Goal: Task Accomplishment & Management: Manage account settings

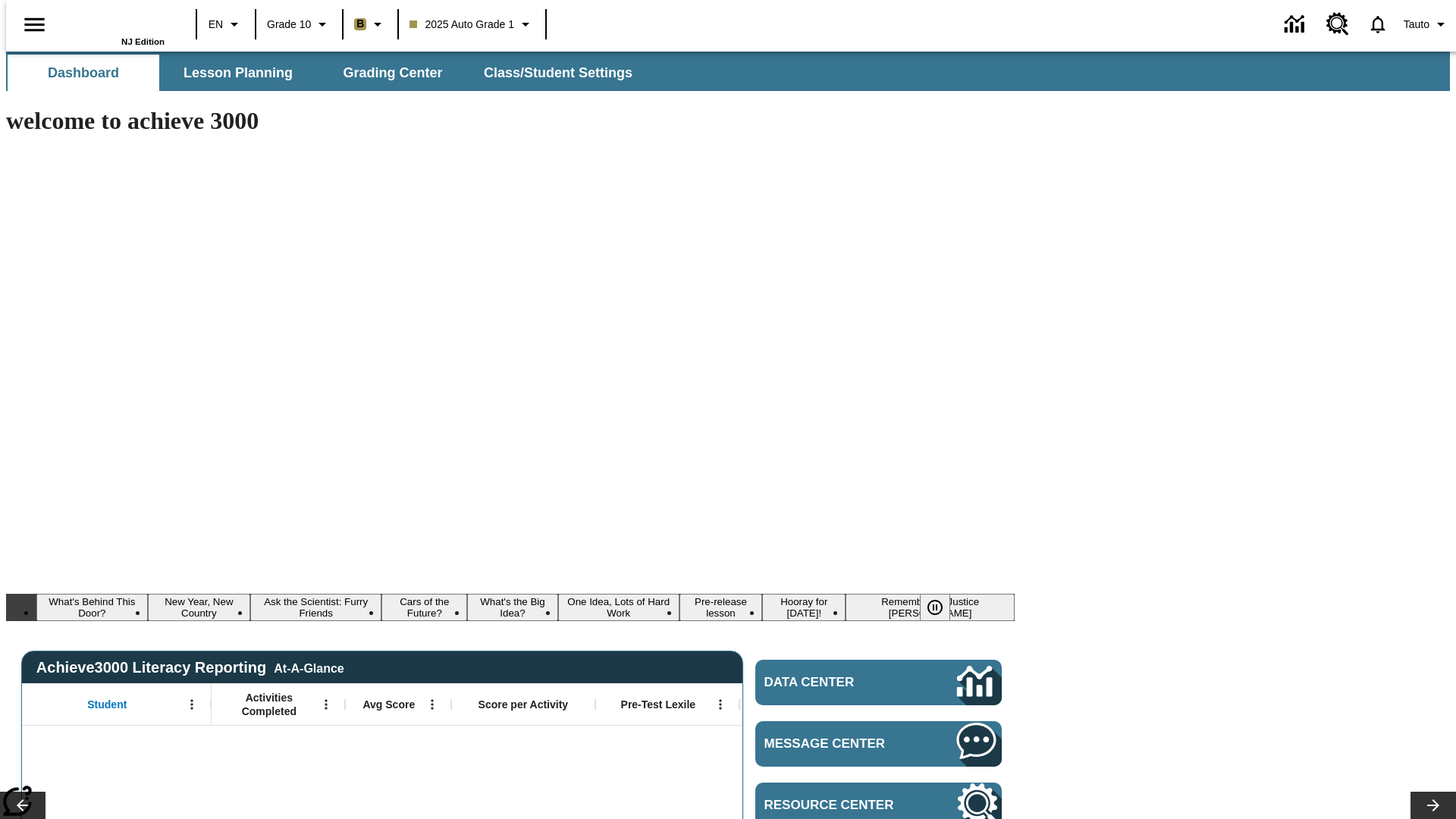
type input "-1"
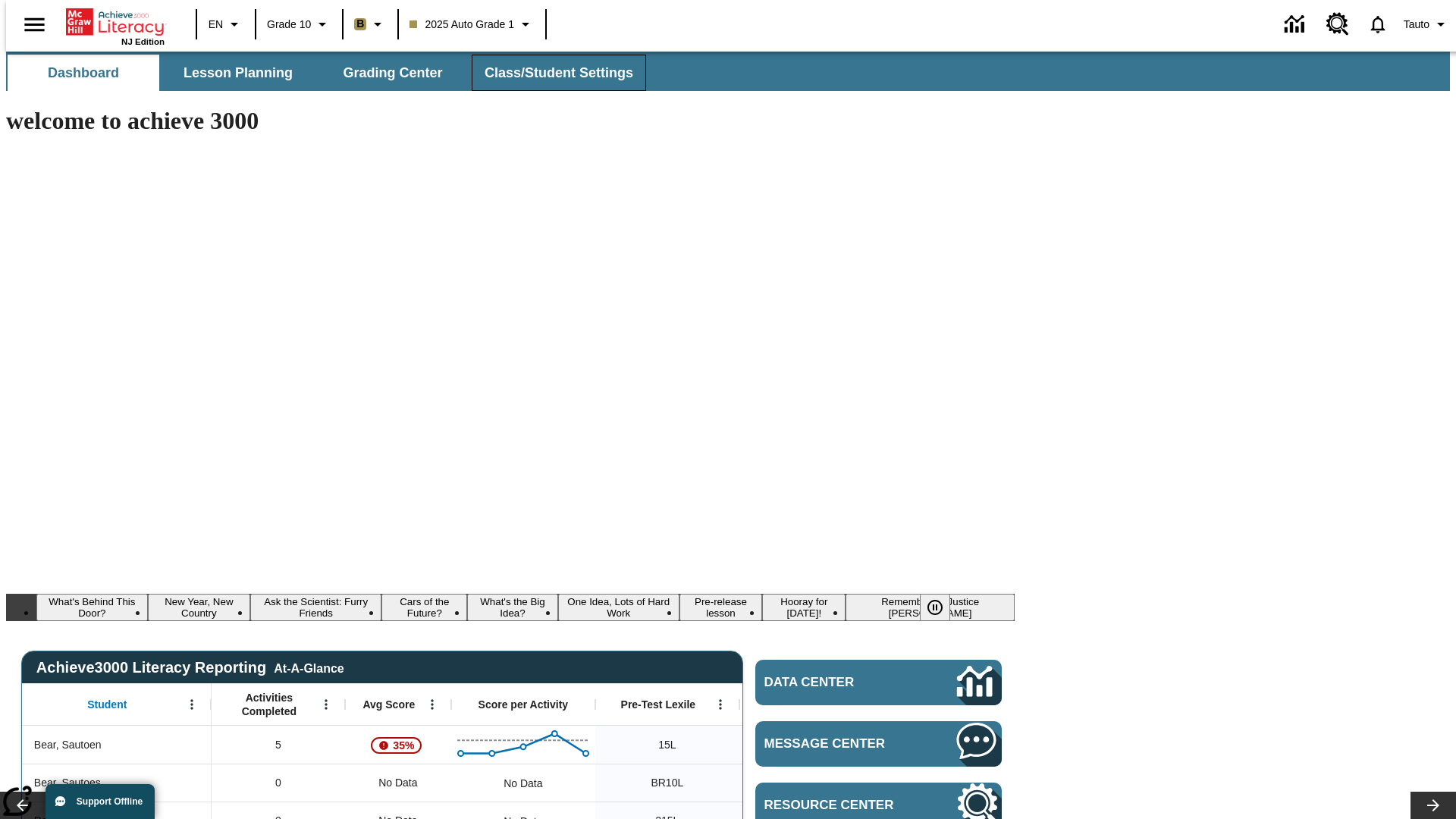
click at [550, 73] on span "Class/Student Settings" at bounding box center [559, 73] width 149 height 18
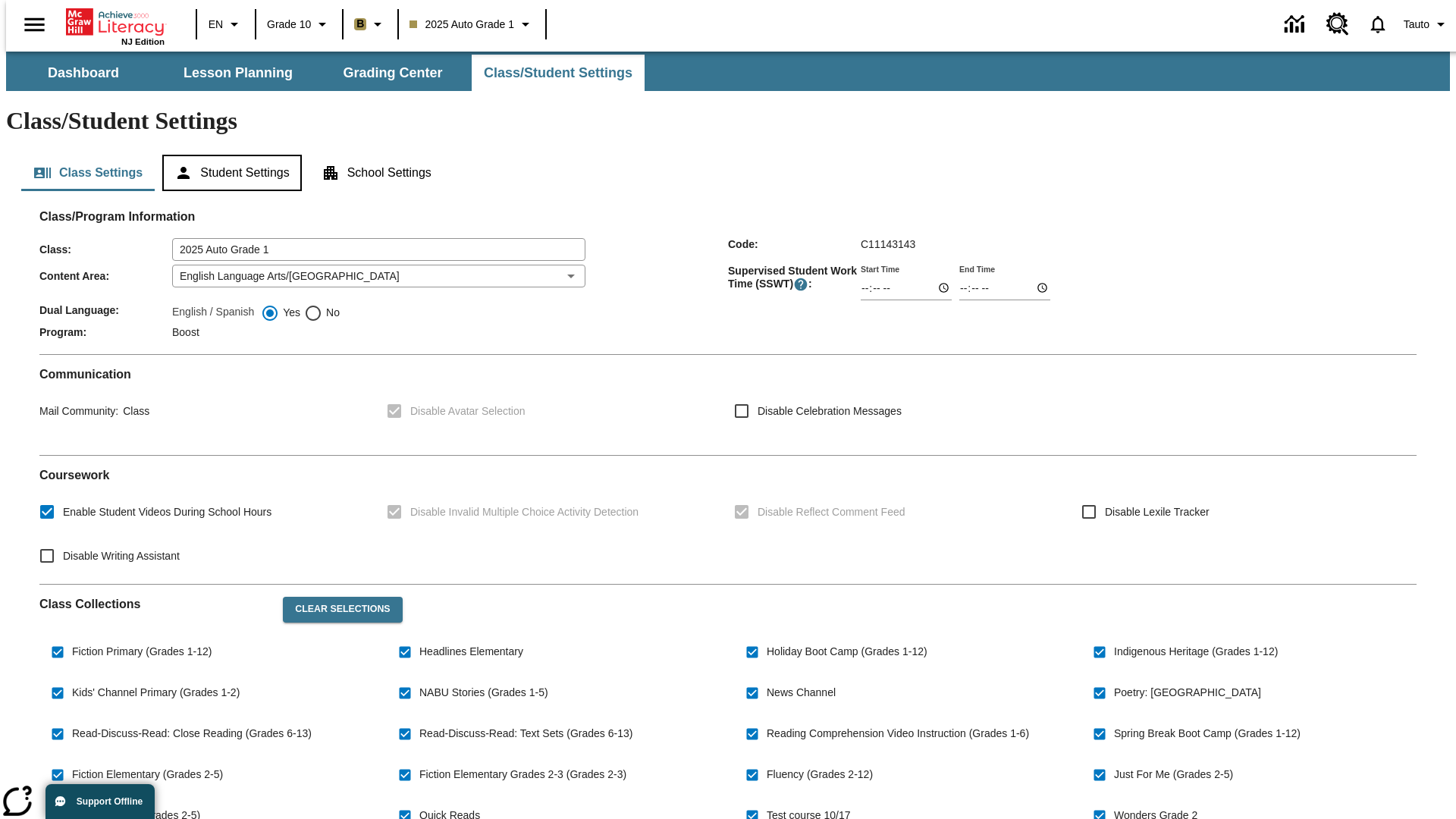
click at [228, 155] on button "Student Settings" at bounding box center [231, 173] width 139 height 36
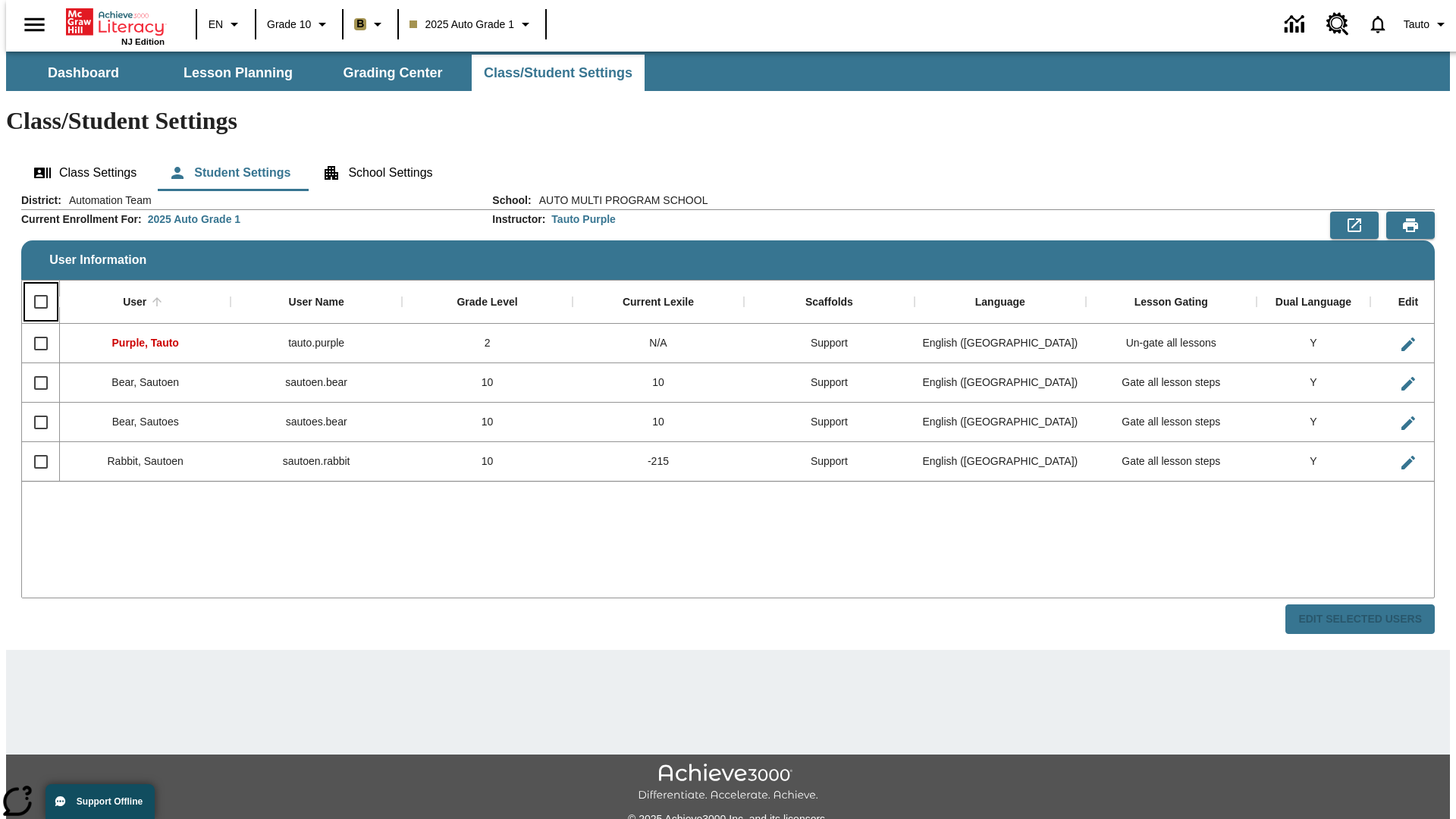
click at [35, 286] on input "Select all rows" at bounding box center [41, 302] width 32 height 32
checkbox input "true"
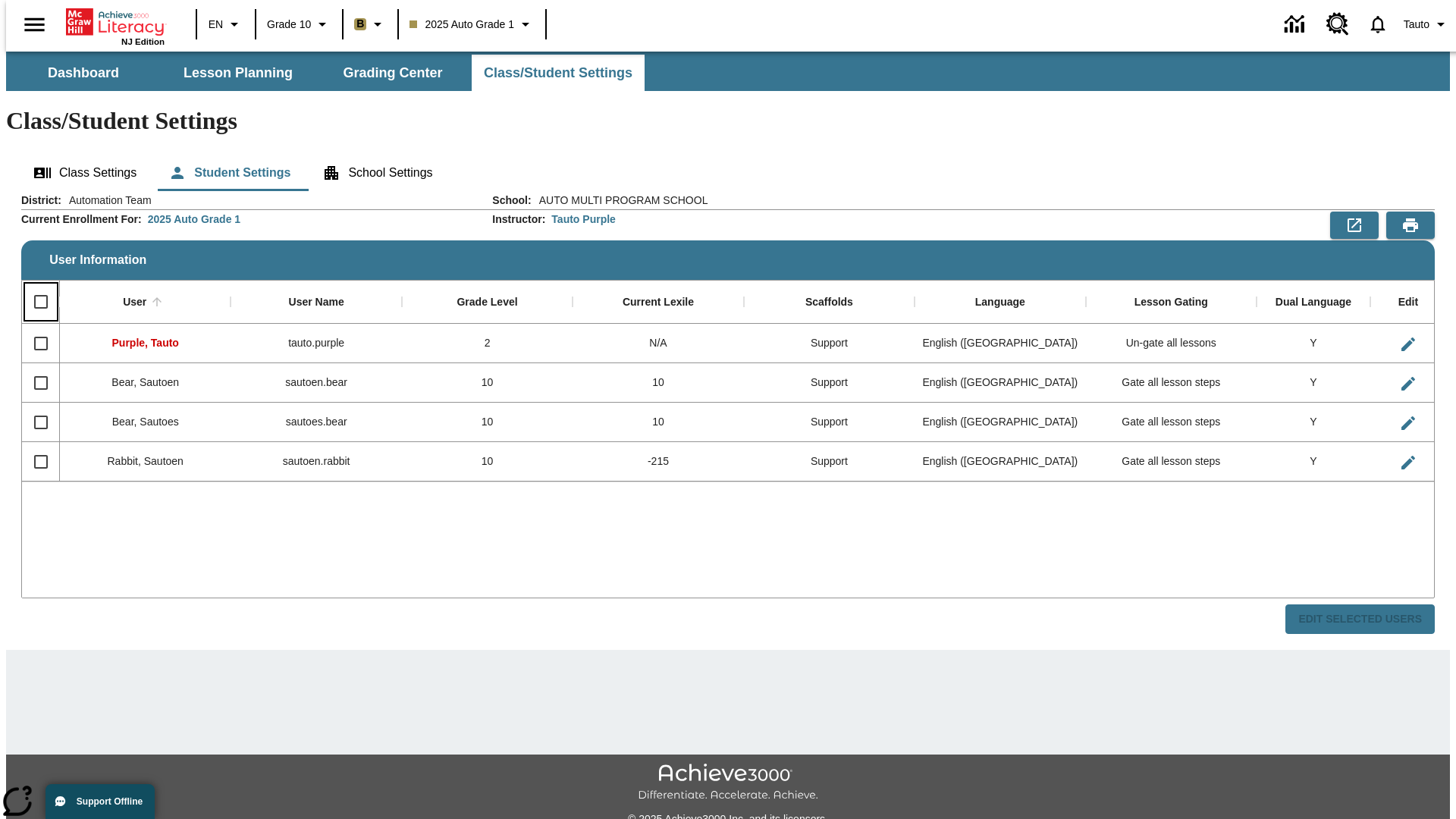
checkbox input "true"
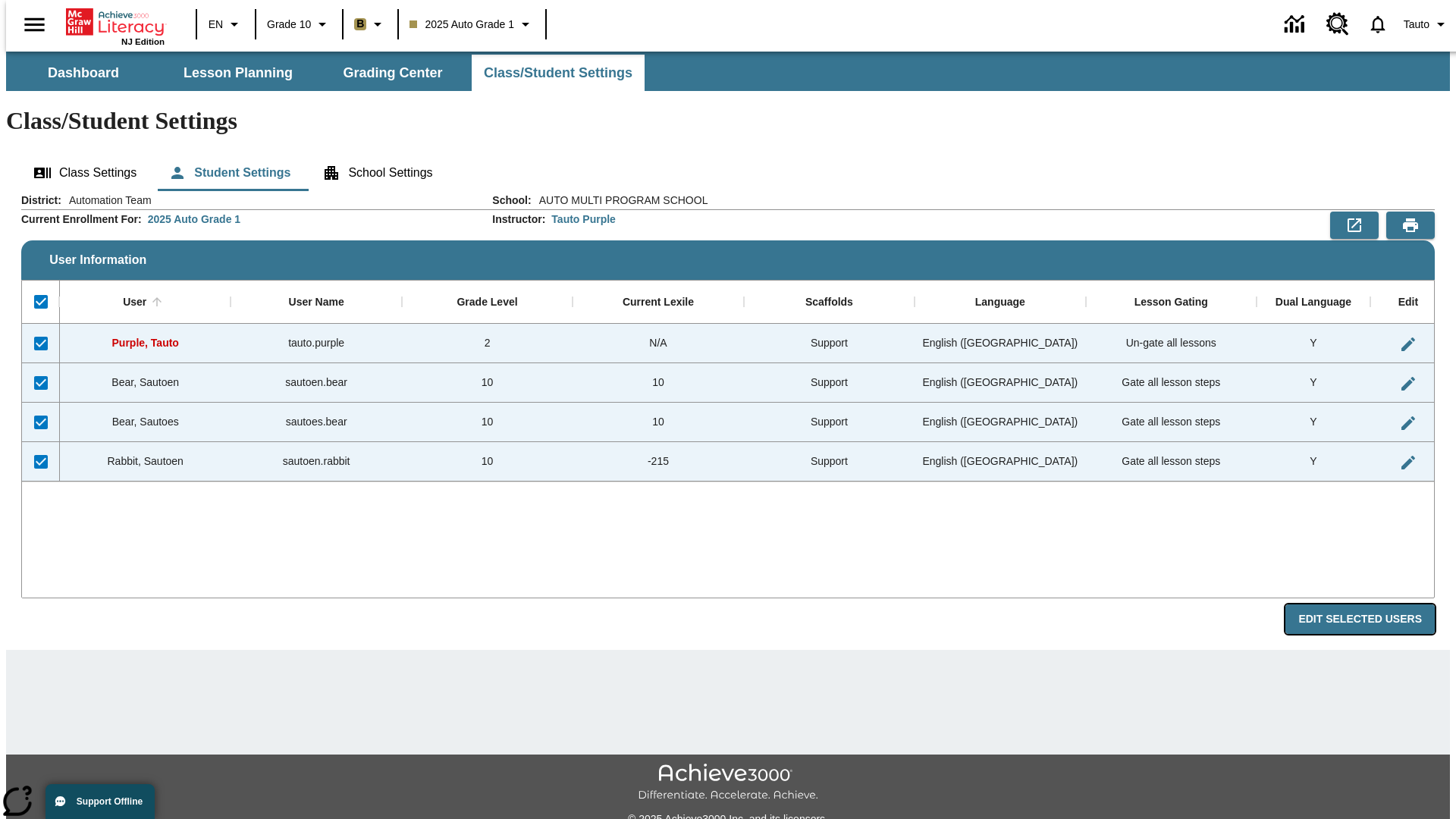
click at [1372, 604] on button "Edit Selected Users" at bounding box center [1360, 619] width 150 height 29
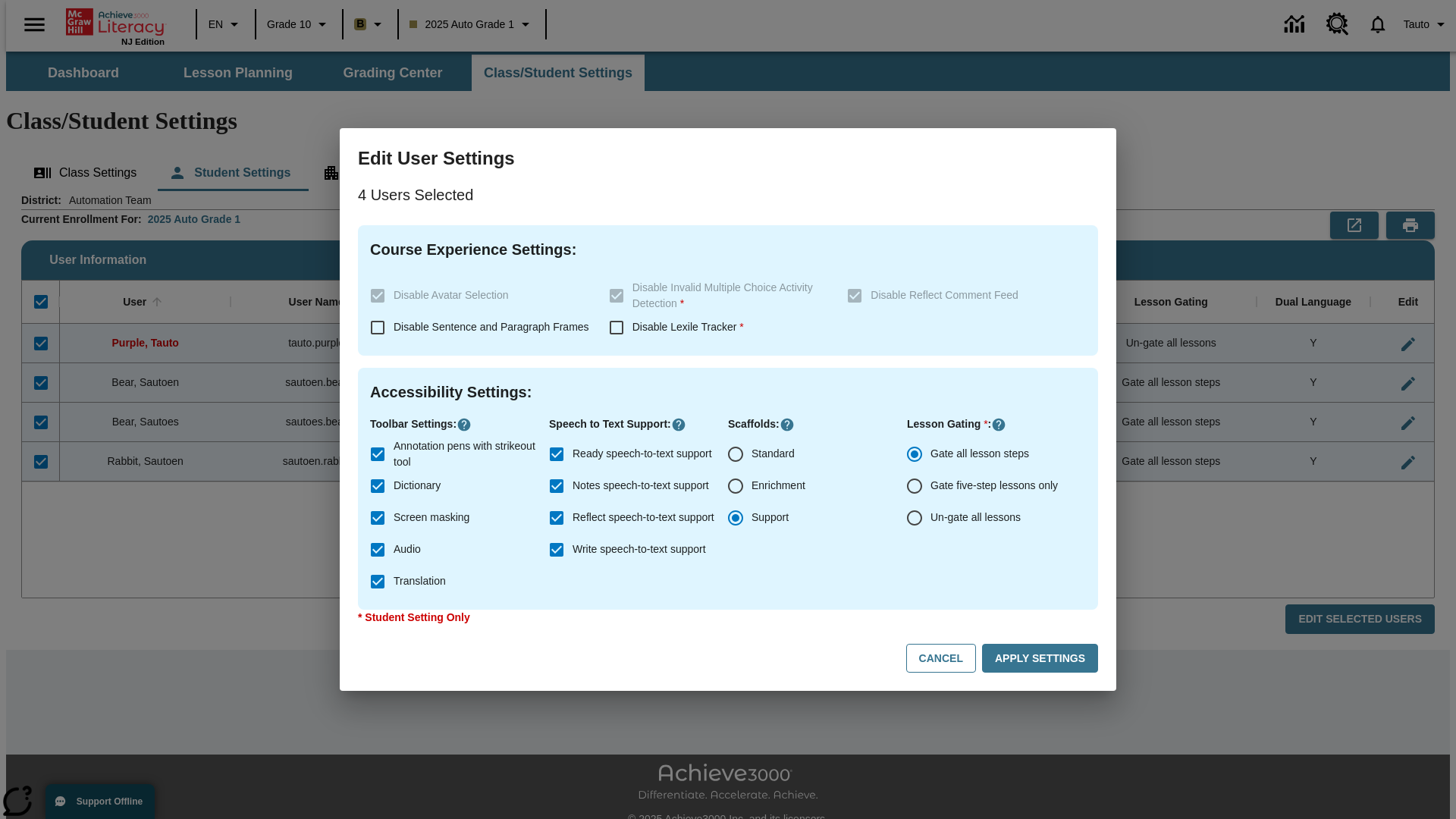
click at [736, 487] on input "Enrichment" at bounding box center [736, 487] width 32 height 32
click at [948, 658] on button "Cancel" at bounding box center [941, 658] width 70 height 29
radio input "false"
radio input "true"
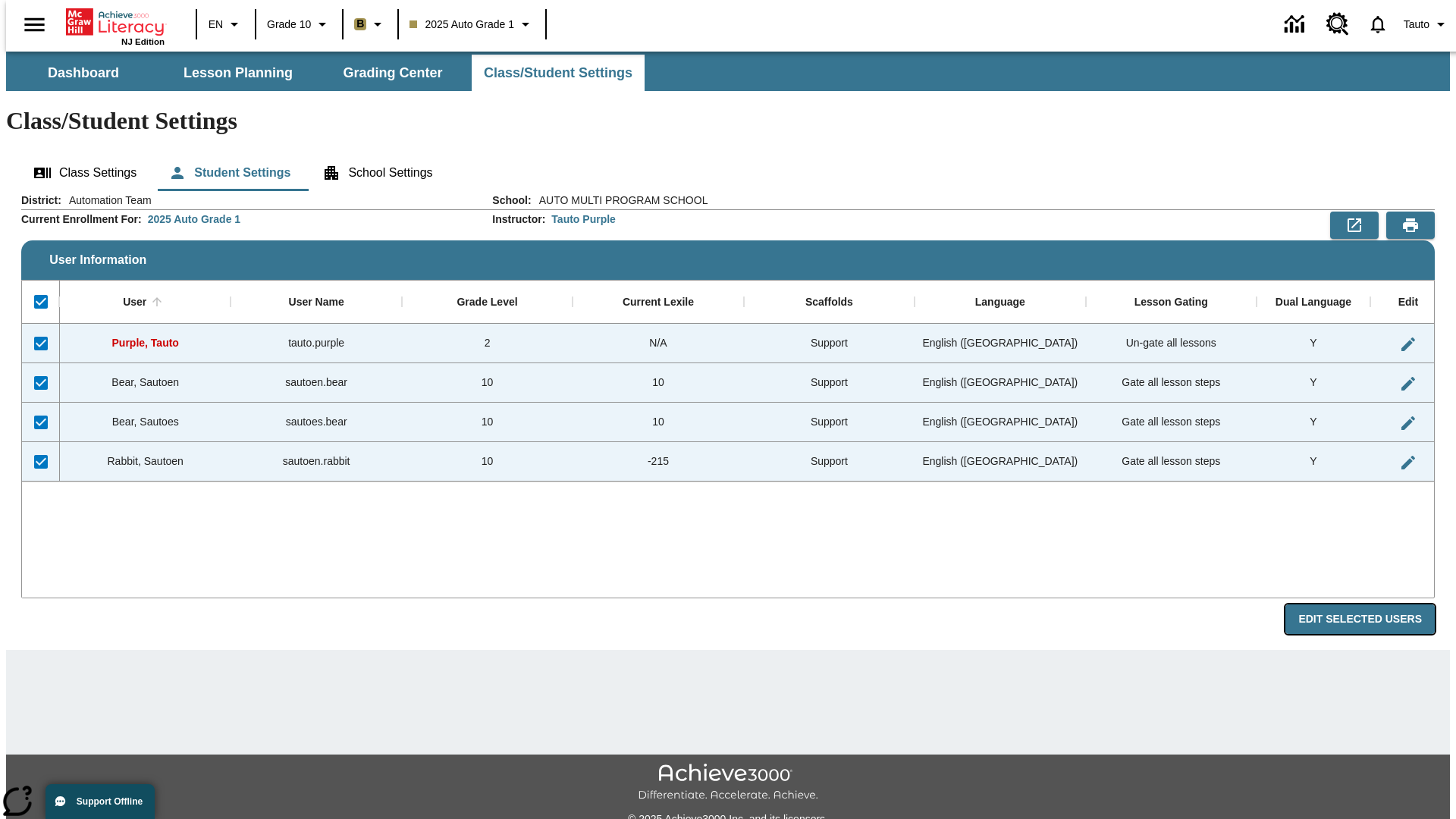
click at [1372, 604] on button "Edit Selected Users" at bounding box center [1360, 619] width 150 height 29
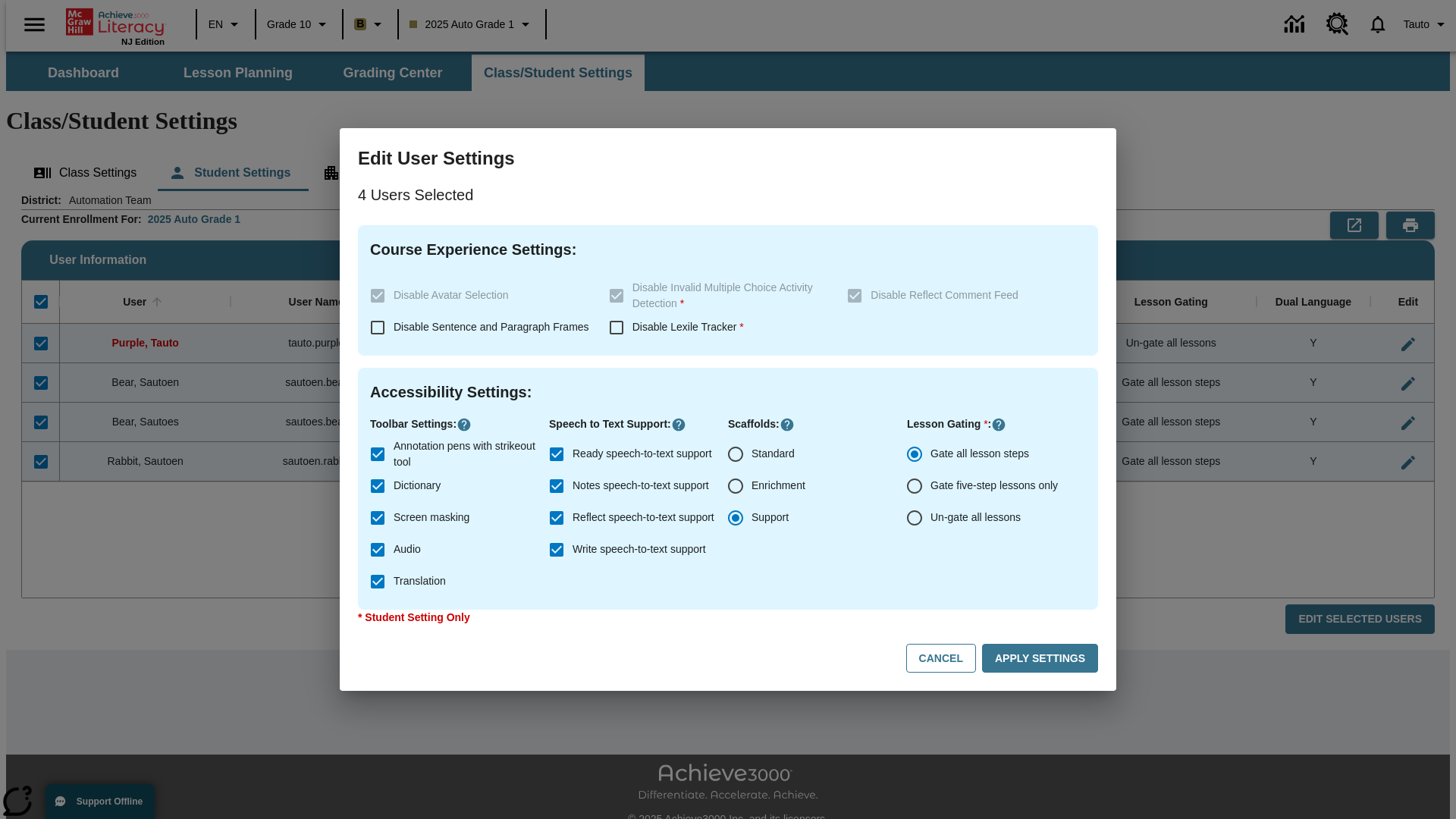
click at [736, 487] on input "Enrichment" at bounding box center [736, 487] width 32 height 32
radio input "true"
click at [1043, 658] on button "Apply Settings" at bounding box center [1040, 658] width 116 height 29
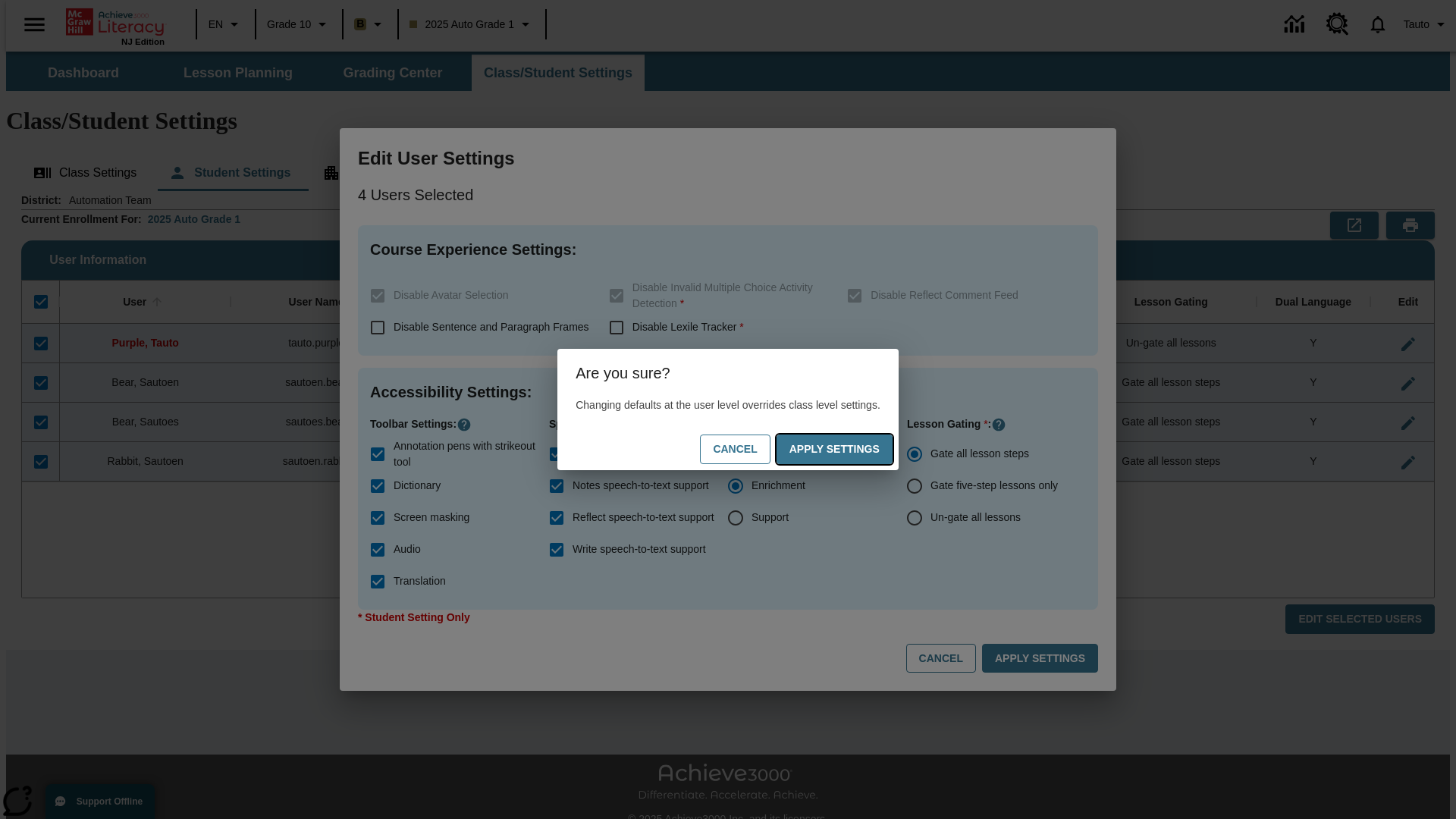
click at [849, 449] on button "Apply Settings" at bounding box center [835, 449] width 116 height 29
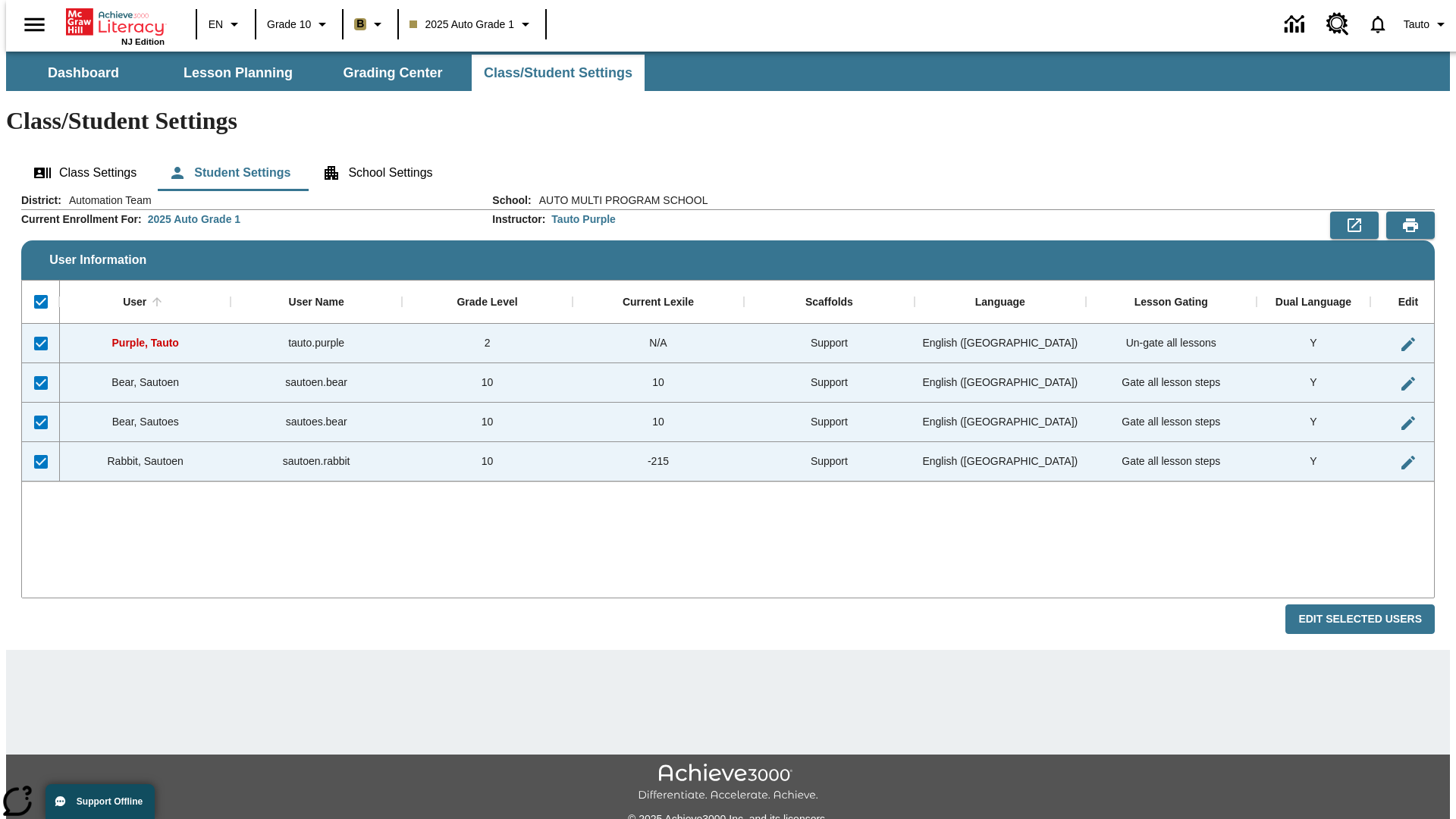
checkbox input "false"
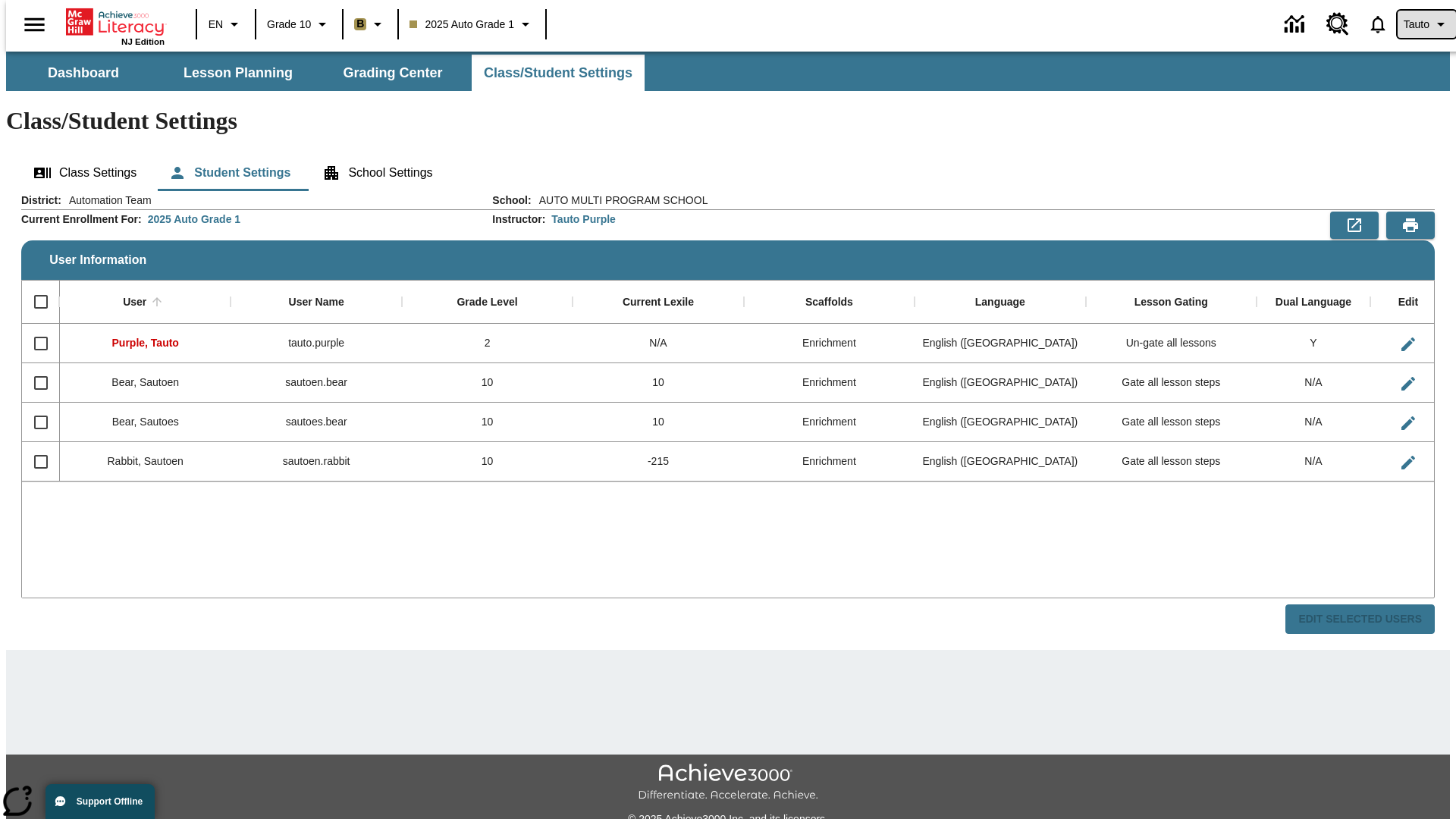
click at [1419, 24] on span "Tauto" at bounding box center [1416, 24] width 26 height 16
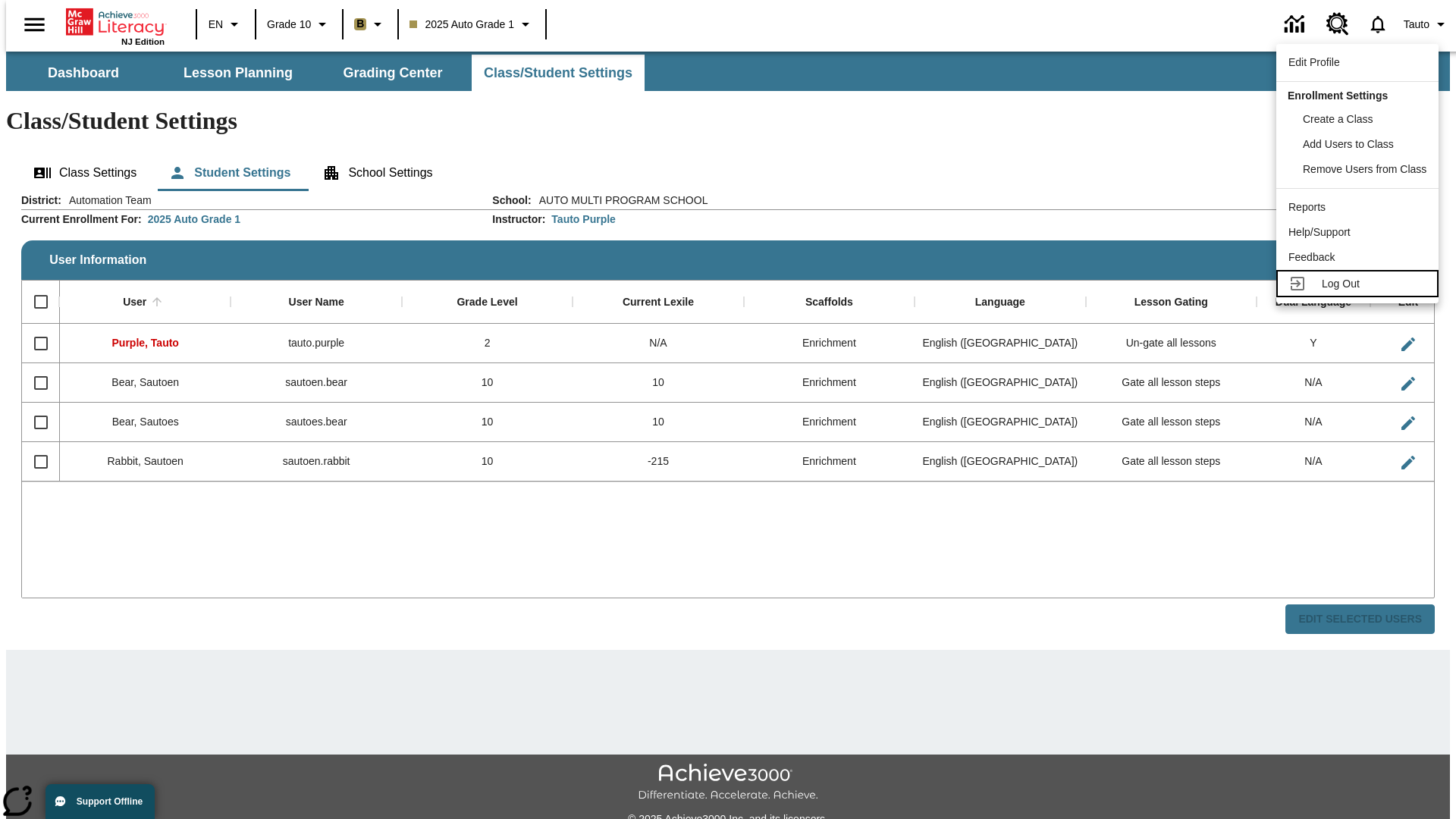
click at [1360, 284] on span "Log Out" at bounding box center [1341, 284] width 38 height 12
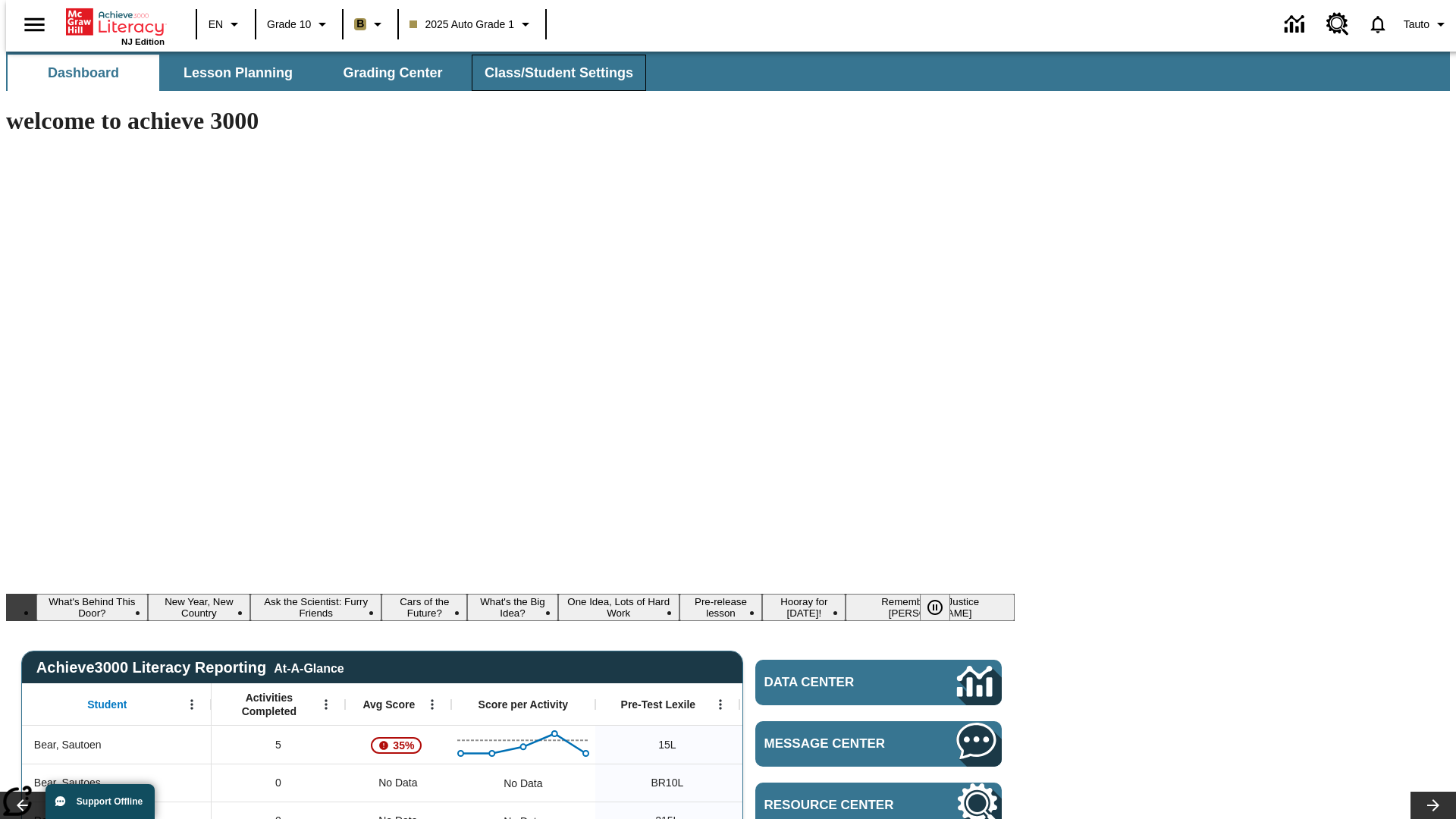
click at [550, 73] on span "Class/Student Settings" at bounding box center [559, 73] width 149 height 18
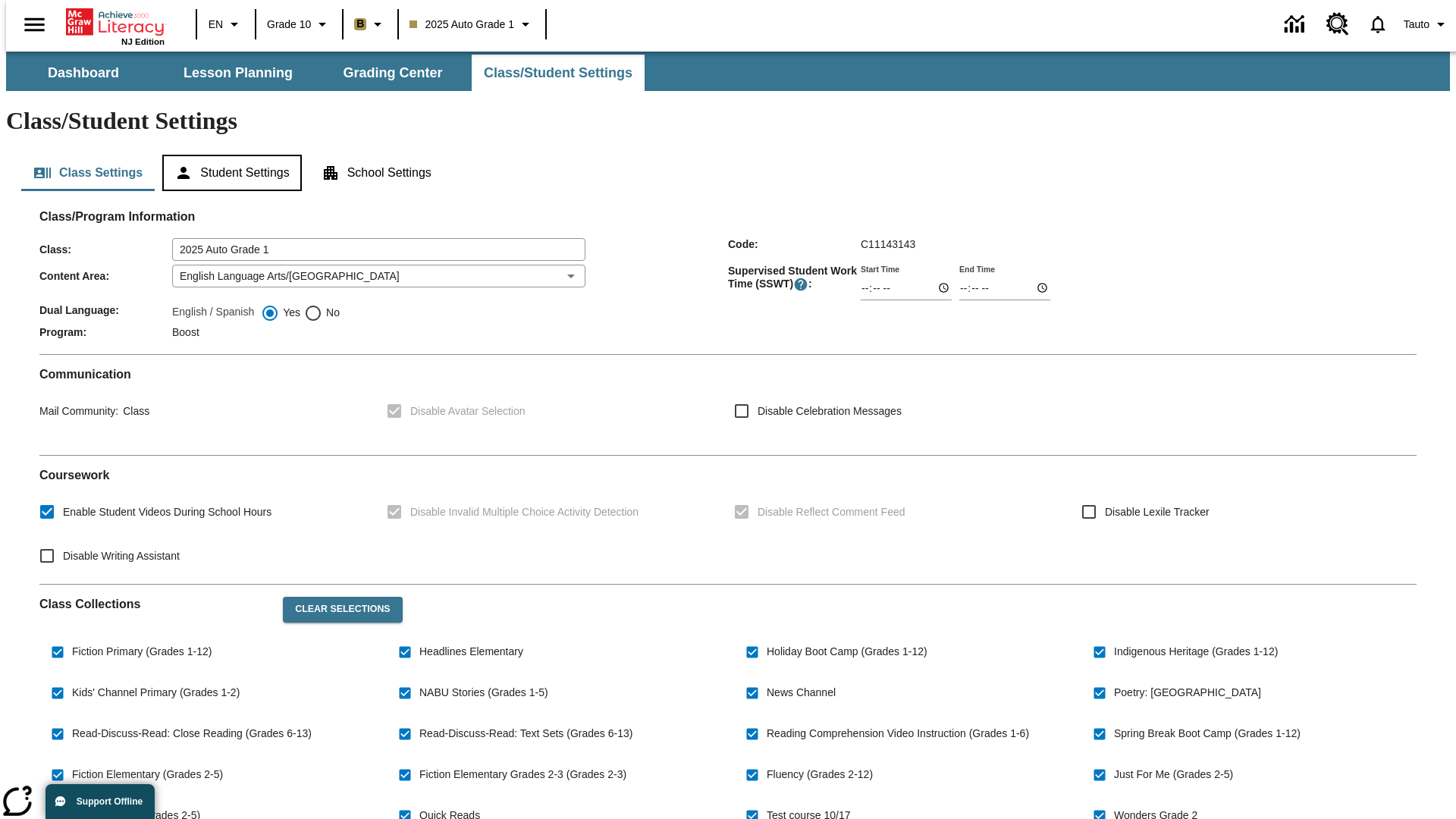
click at [228, 155] on button "Student Settings" at bounding box center [231, 173] width 139 height 36
